Goal: Task Accomplishment & Management: Manage account settings

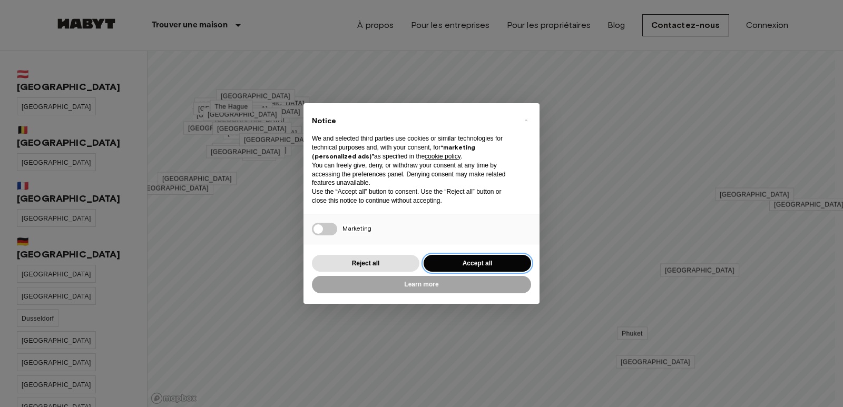
click at [492, 259] on button "Accept all" at bounding box center [477, 263] width 107 height 17
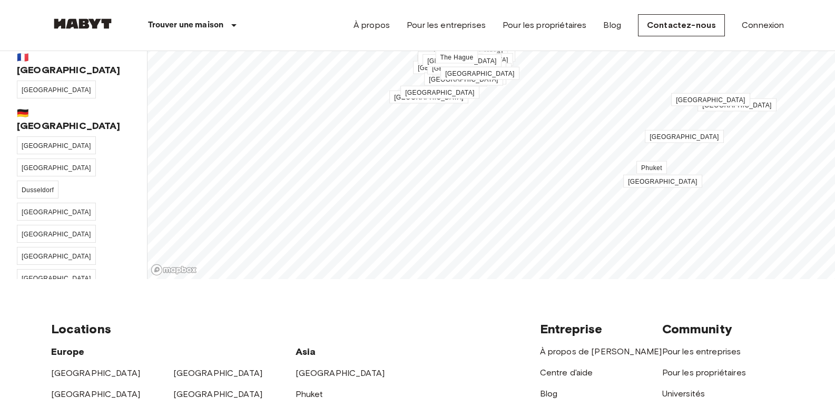
scroll to position [116, 0]
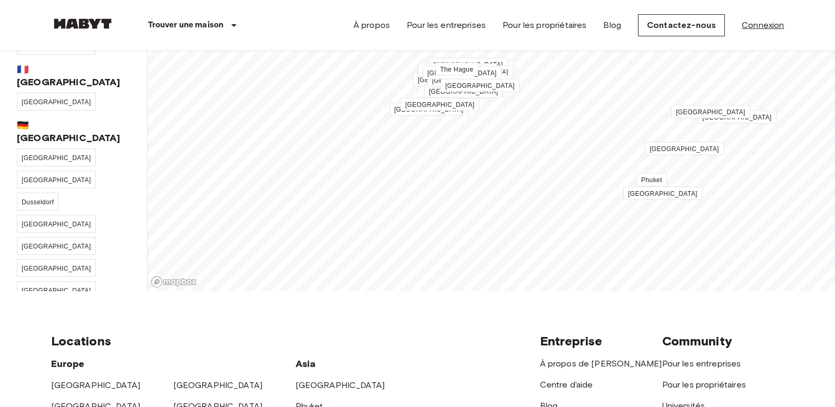
click at [760, 25] on link "Connexion" at bounding box center [763, 25] width 42 height 13
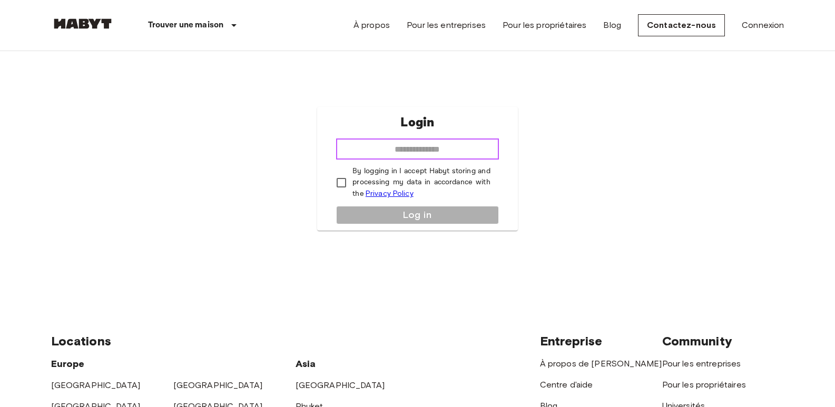
click at [429, 148] on input "email" at bounding box center [417, 149] width 162 height 21
type input "**********"
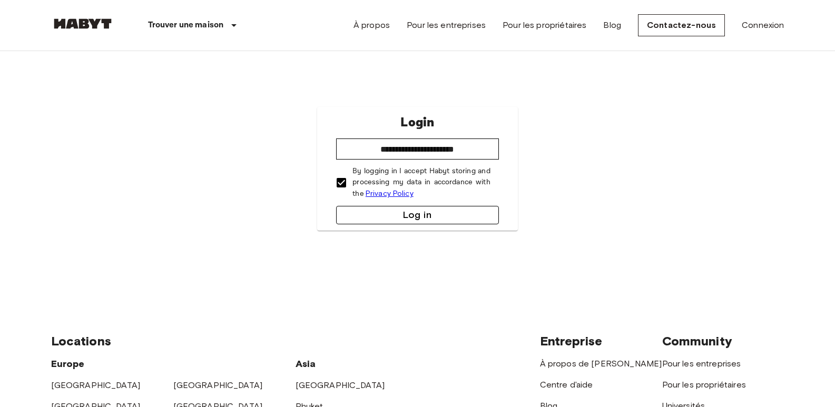
click at [399, 211] on button "Log in" at bounding box center [417, 215] width 162 height 18
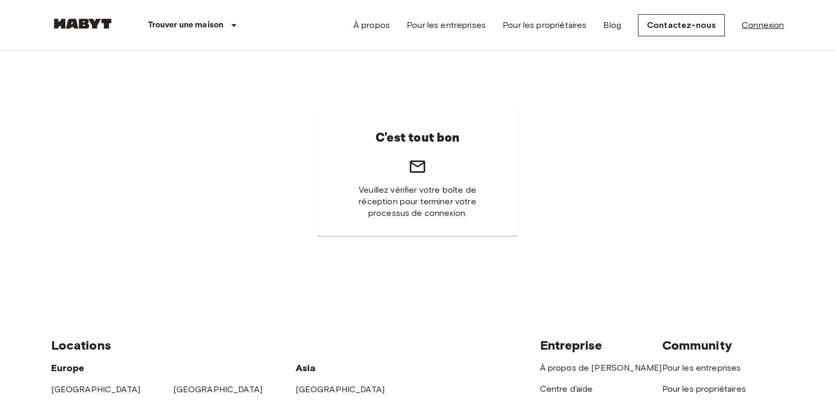
click at [772, 22] on link "Connexion" at bounding box center [763, 25] width 42 height 13
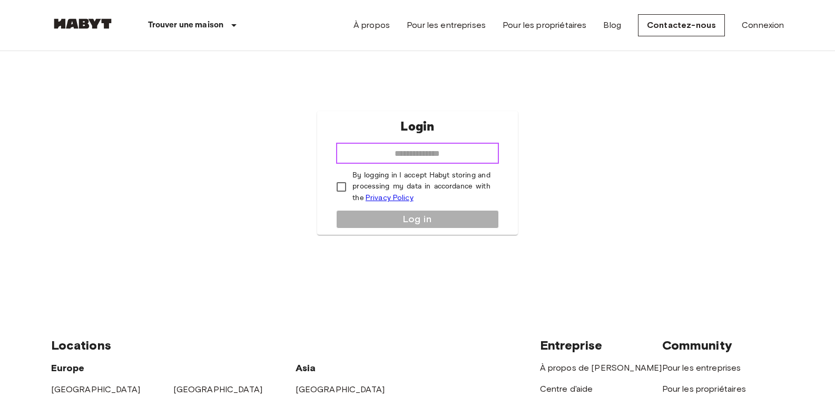
drag, startPoint x: 446, startPoint y: 152, endPoint x: 472, endPoint y: 151, distance: 25.8
click at [446, 152] on input "email" at bounding box center [417, 153] width 162 height 21
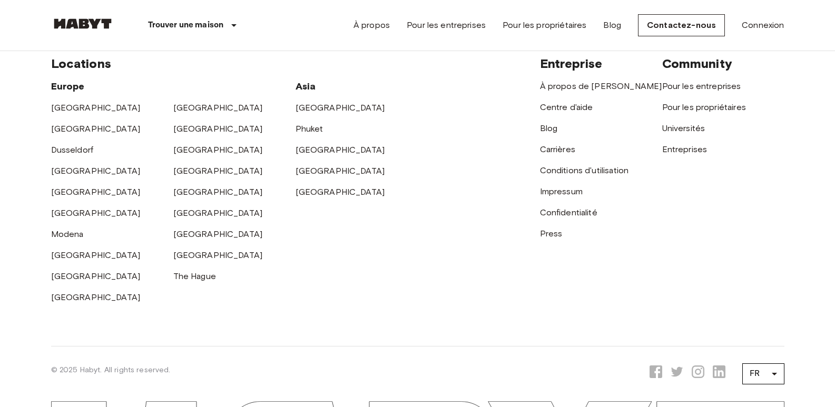
scroll to position [364, 0]
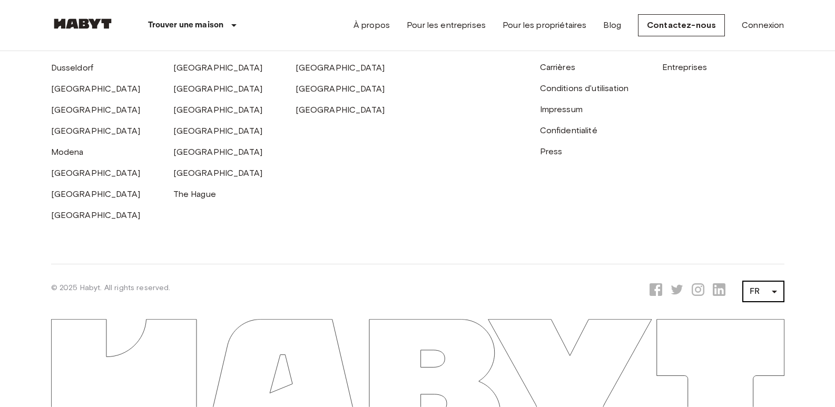
click at [772, 295] on body "Trouver une maison Europe Amsterdam Berlin Brussels Cologne Dusseldorf Frankfur…" at bounding box center [417, 21] width 835 height 771
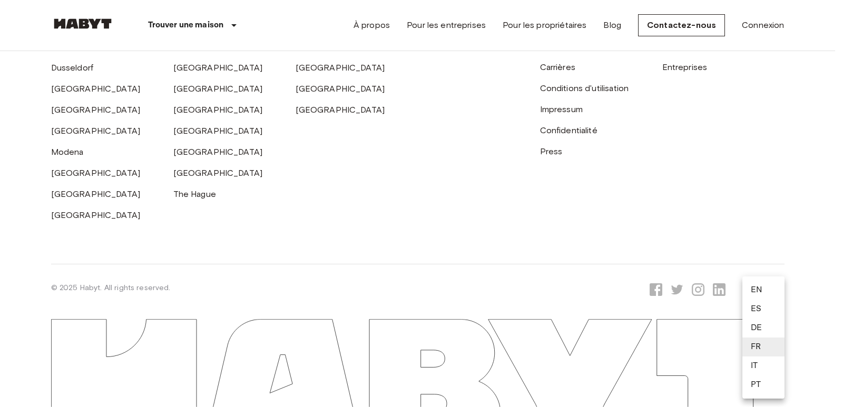
click at [760, 349] on li "FR" at bounding box center [763, 347] width 42 height 19
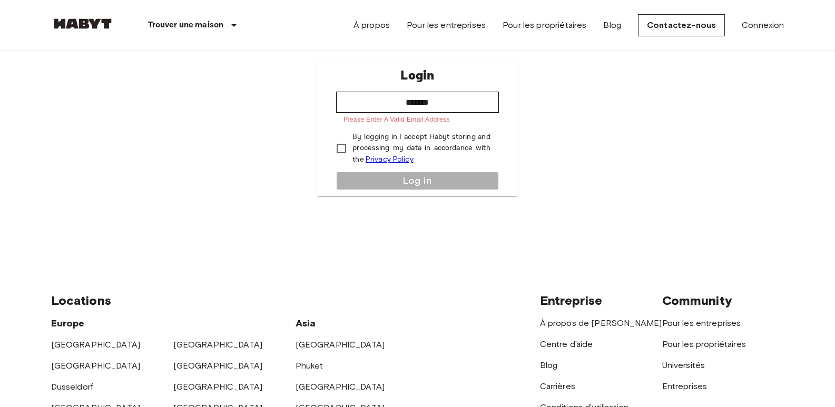
scroll to position [0, 0]
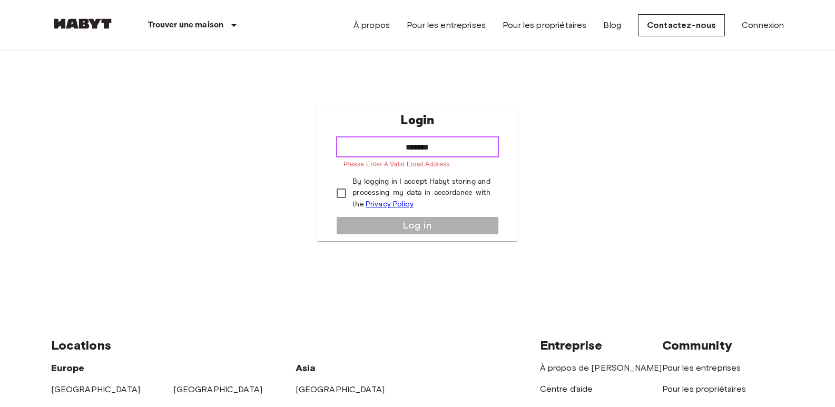
click at [449, 150] on input "*******" at bounding box center [417, 146] width 162 height 21
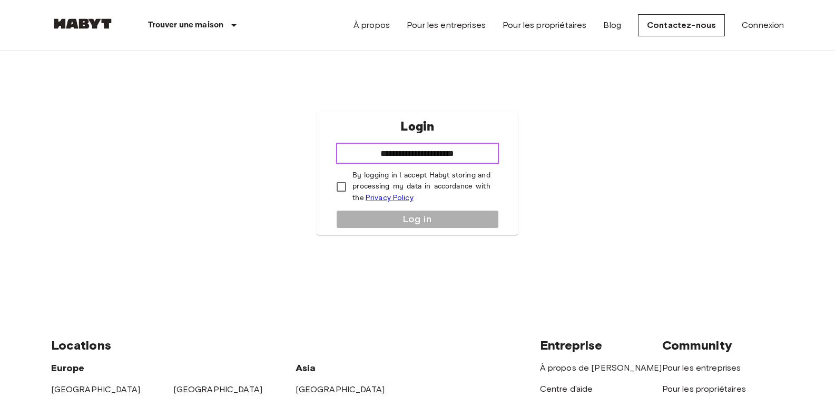
type input "**********"
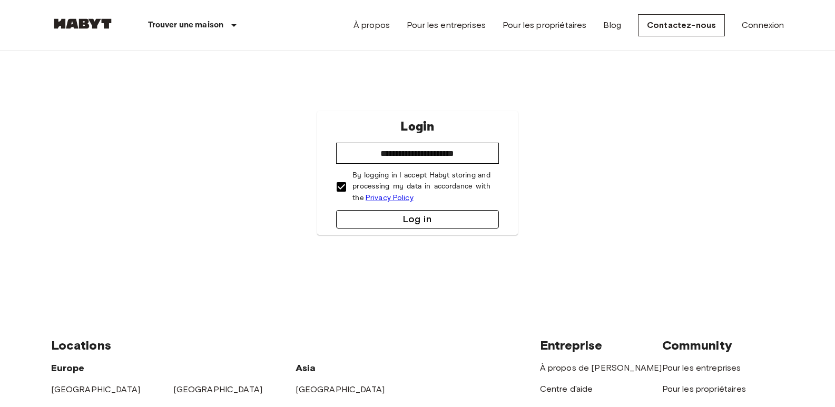
click at [424, 223] on button "Log in" at bounding box center [417, 219] width 162 height 18
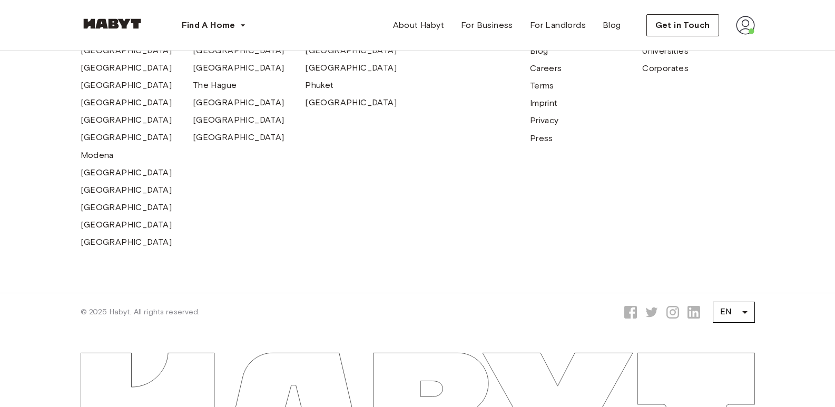
scroll to position [634, 0]
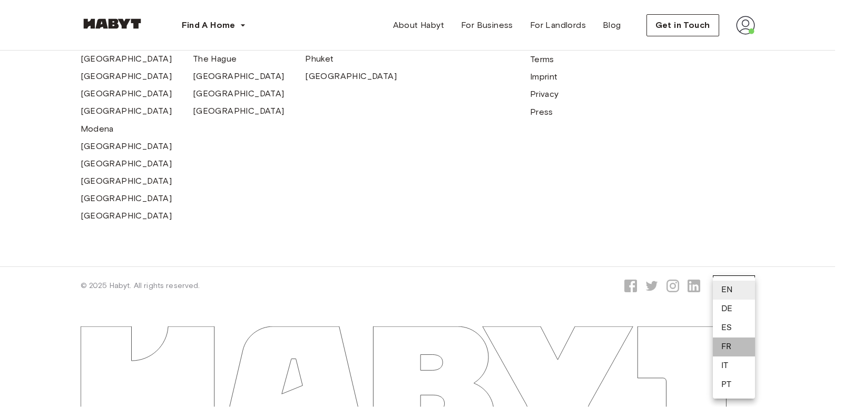
click at [729, 347] on li "FR" at bounding box center [734, 347] width 42 height 19
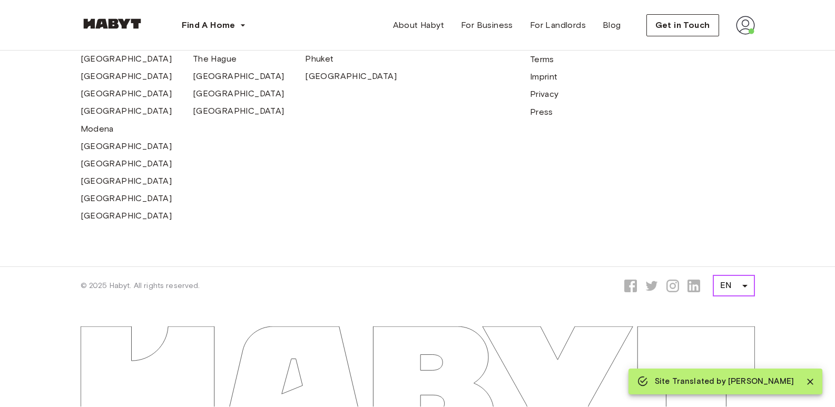
scroll to position [0, 0]
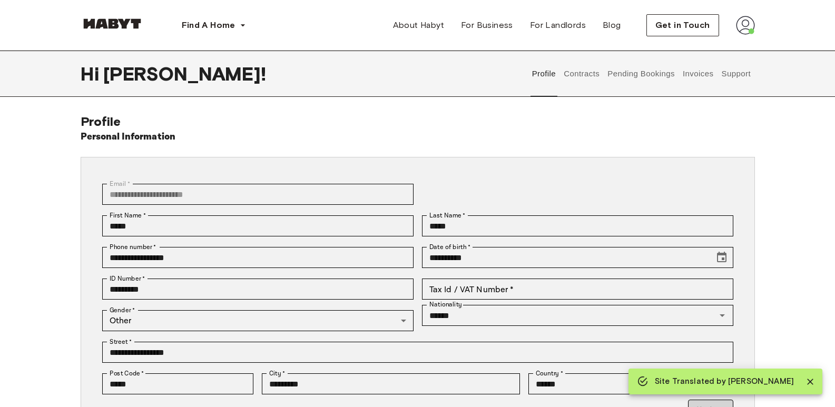
click at [742, 74] on button "Support" at bounding box center [736, 74] width 32 height 46
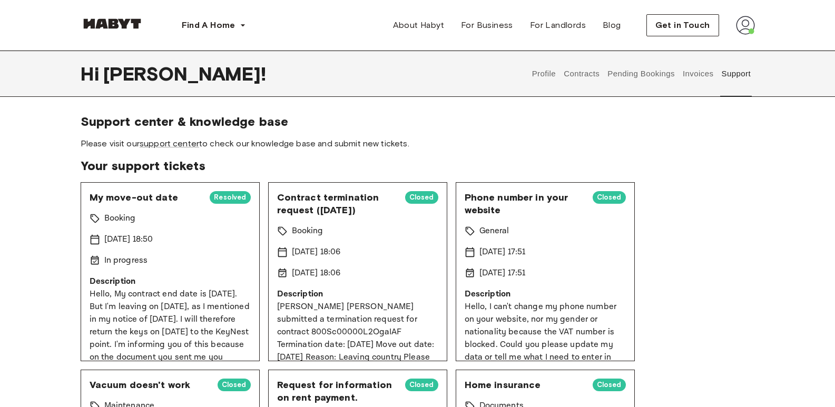
click at [746, 75] on button "Support" at bounding box center [736, 74] width 32 height 46
click at [169, 141] on link "support center" at bounding box center [170, 144] width 60 height 10
click at [732, 75] on button "Support" at bounding box center [736, 74] width 32 height 46
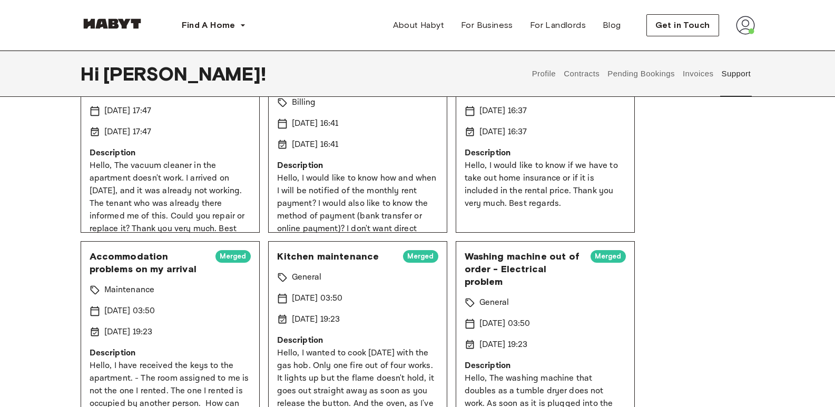
scroll to position [369, 0]
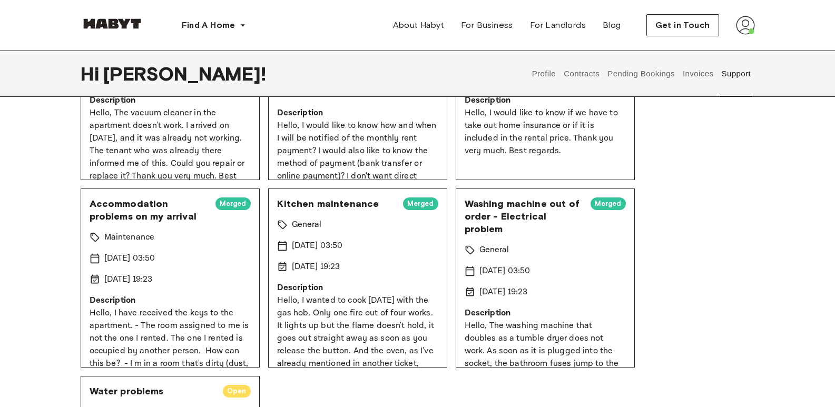
click at [739, 73] on button "Support" at bounding box center [736, 74] width 32 height 46
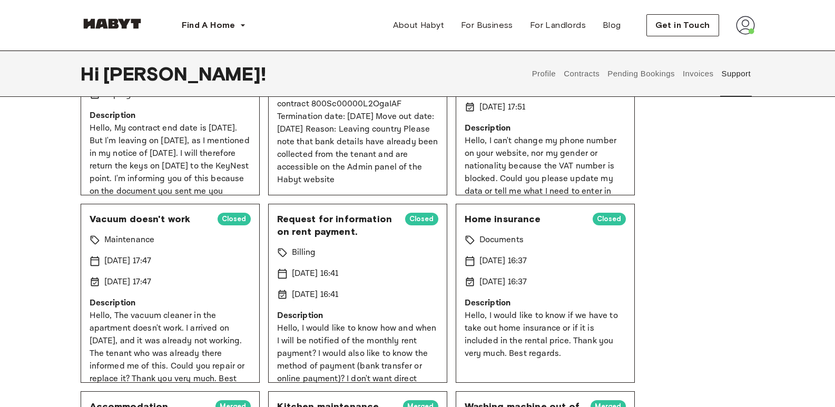
scroll to position [0, 0]
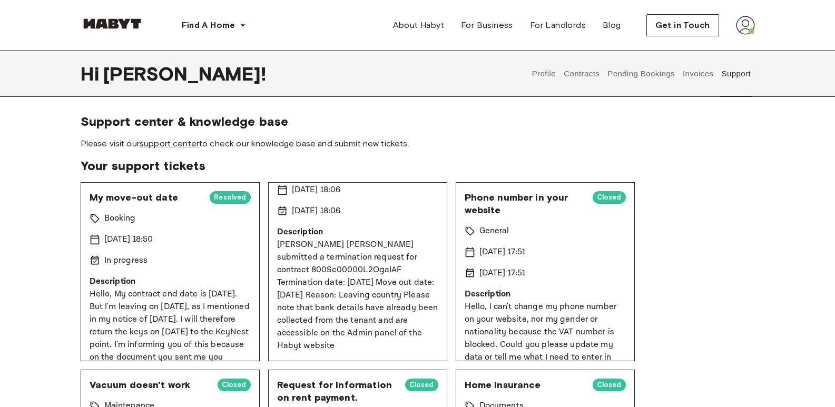
click at [732, 73] on button "Support" at bounding box center [736, 74] width 32 height 46
click at [187, 146] on link "support center" at bounding box center [170, 144] width 60 height 10
click at [748, 28] on img at bounding box center [745, 25] width 19 height 19
drag, startPoint x: 726, startPoint y: 70, endPoint x: 525, endPoint y: 86, distance: 200.9
click at [726, 70] on span "Log out" at bounding box center [716, 70] width 32 height 13
